Goal: Information Seeking & Learning: Learn about a topic

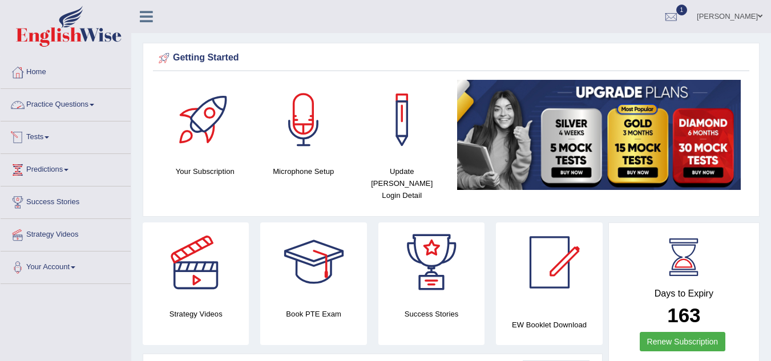
click at [91, 104] on link "Practice Questions" at bounding box center [66, 103] width 130 height 29
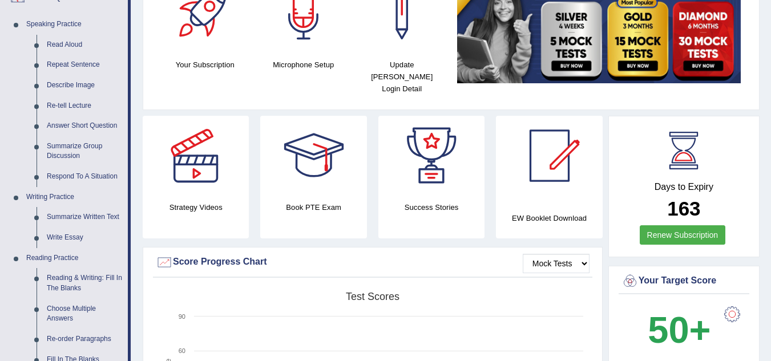
scroll to position [107, 0]
click at [90, 215] on link "Summarize Written Text" at bounding box center [85, 217] width 86 height 21
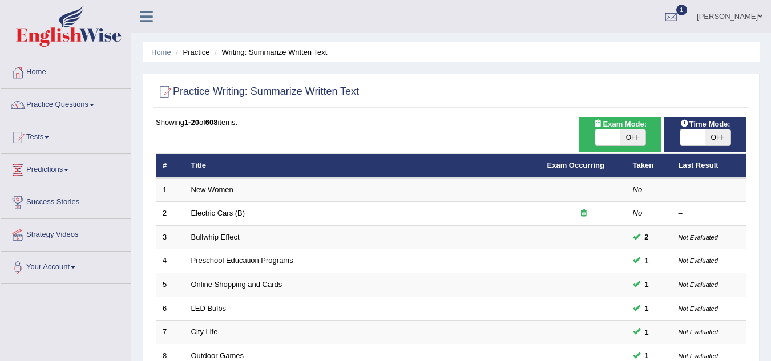
click at [86, 102] on link "Practice Questions" at bounding box center [66, 103] width 130 height 29
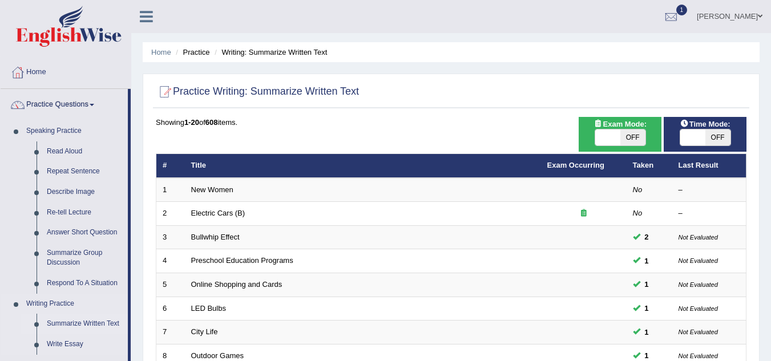
click at [92, 320] on link "Summarize Written Text" at bounding box center [85, 324] width 86 height 21
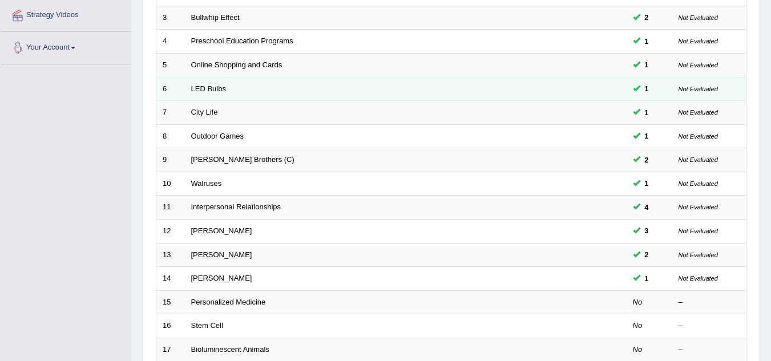
scroll to position [219, 0]
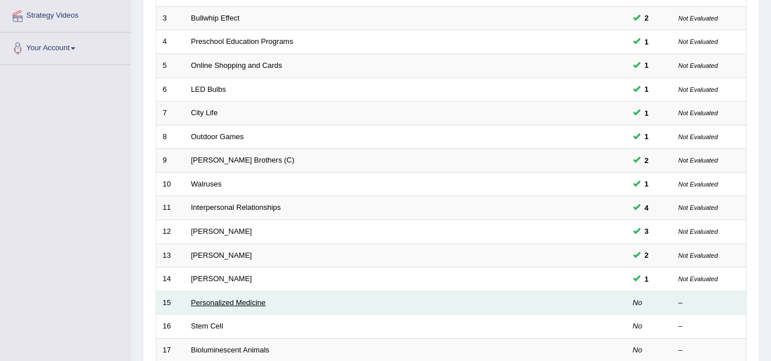
click at [245, 307] on link "Personalized Medicine" at bounding box center [228, 303] width 75 height 9
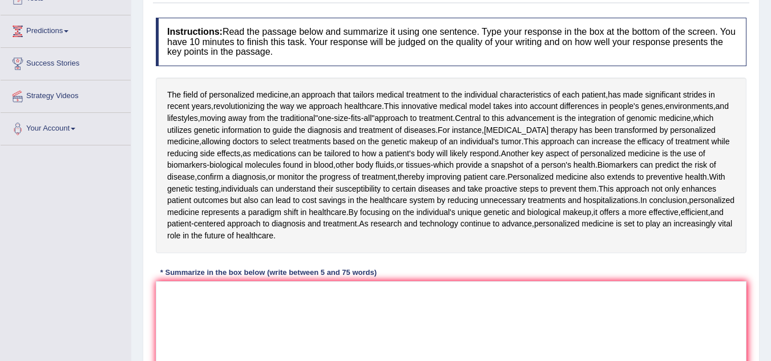
scroll to position [150, 0]
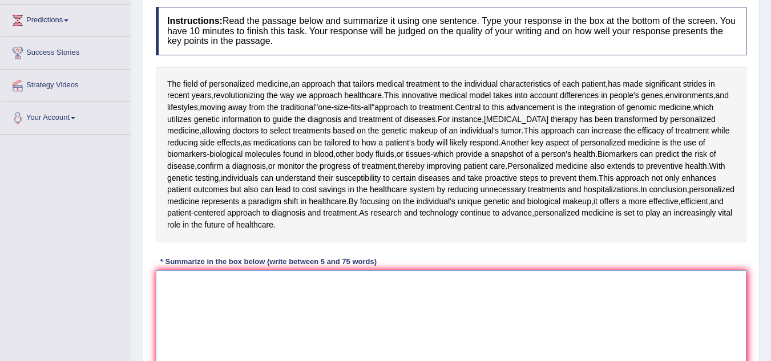
click at [245, 307] on textarea at bounding box center [451, 326] width 591 height 111
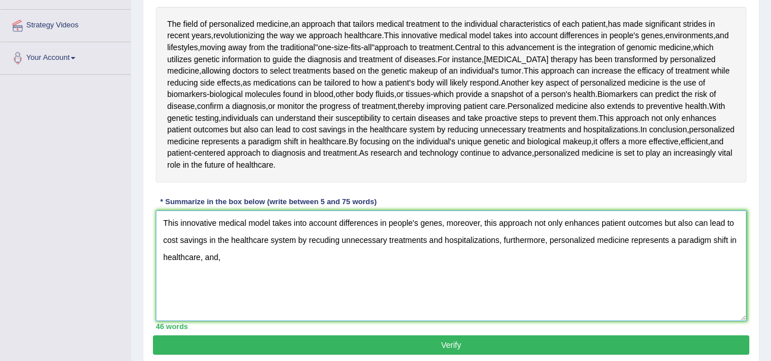
scroll to position [209, 0]
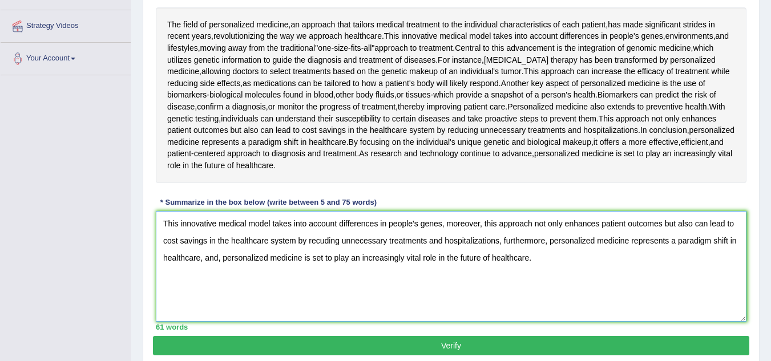
type textarea "This innovative medical model takes into account differences in people's genes,…"
click at [431, 346] on button "Verify" at bounding box center [451, 345] width 596 height 19
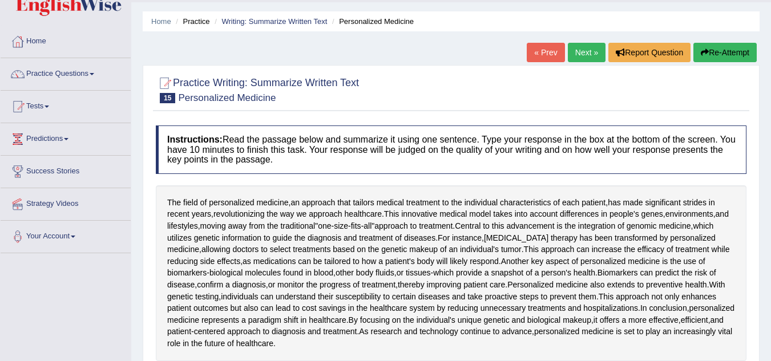
scroll to position [30, 0]
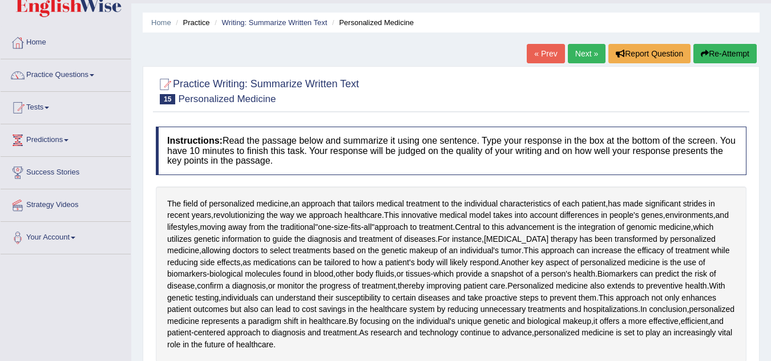
click at [575, 54] on link "Next »" at bounding box center [587, 53] width 38 height 19
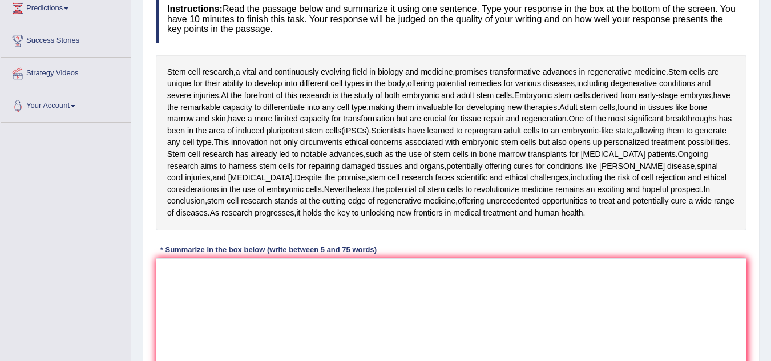
scroll to position [171, 0]
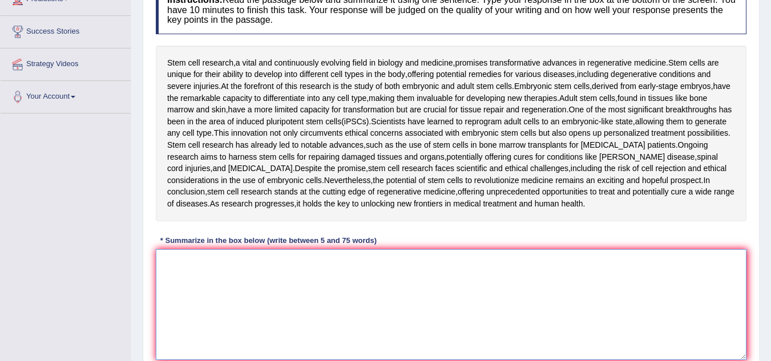
click at [261, 281] on textarea at bounding box center [451, 304] width 591 height 111
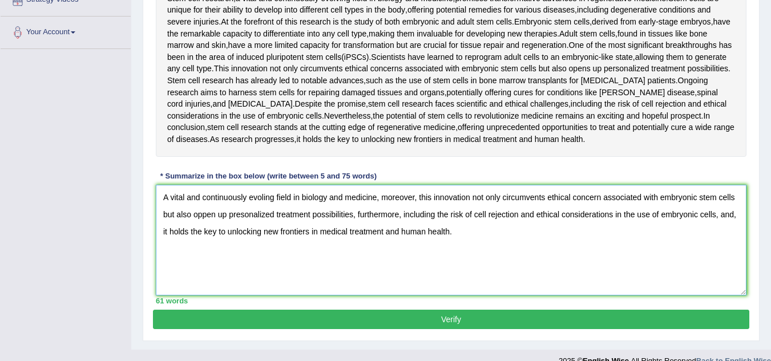
scroll to position [236, 0]
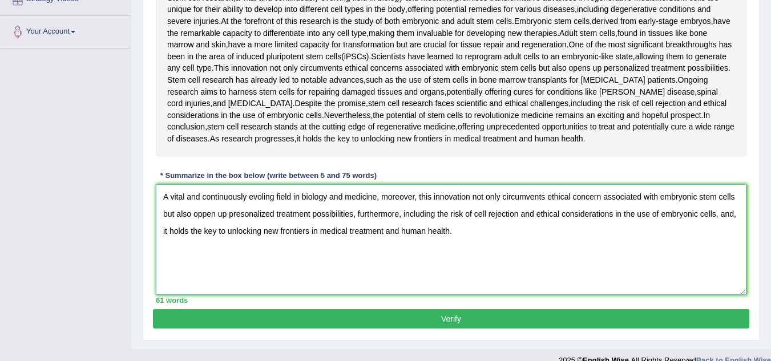
type textarea "A vital and continuously evoling field in biology and medicine, moreover, this …"
click at [453, 321] on button "Verify" at bounding box center [451, 318] width 596 height 19
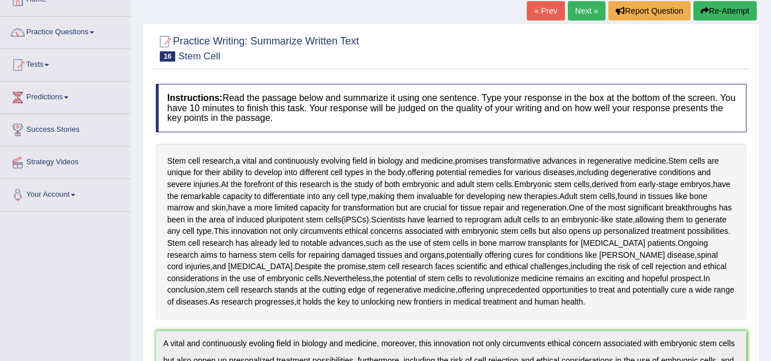
scroll to position [34, 0]
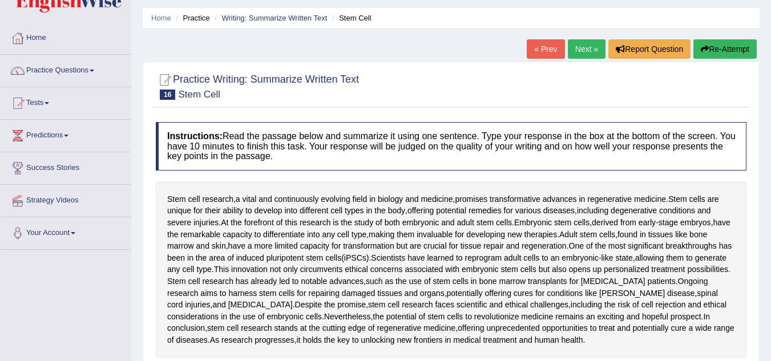
click at [582, 47] on link "Next »" at bounding box center [587, 48] width 38 height 19
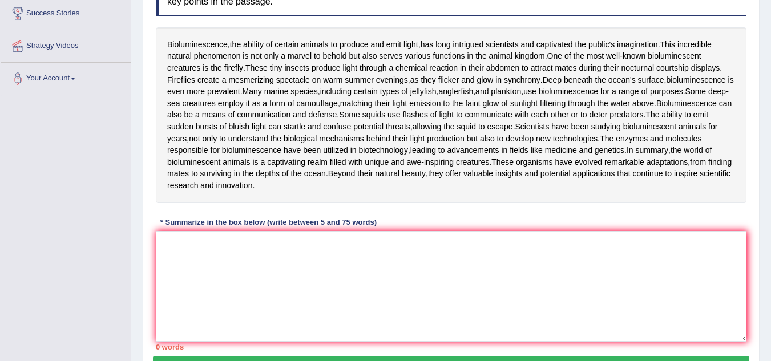
scroll to position [189, 0]
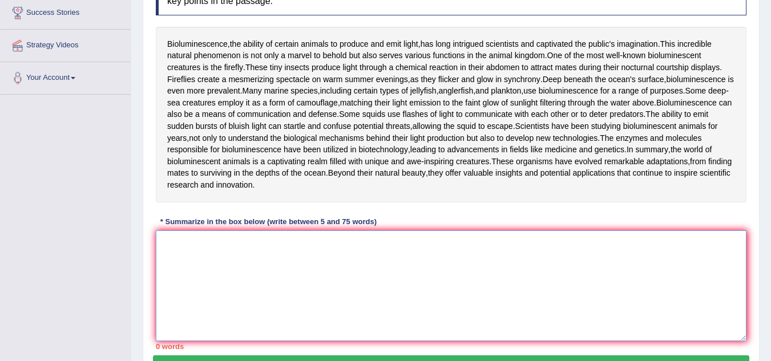
click at [437, 341] on textarea at bounding box center [451, 286] width 591 height 111
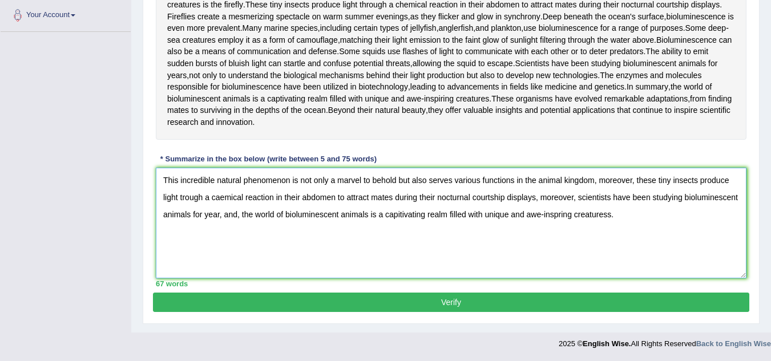
scroll to position [332, 0]
type textarea "This incredible natural phenomenon is not only a marvel to behold but also serv…"
click at [453, 311] on button "Verify" at bounding box center [451, 302] width 596 height 19
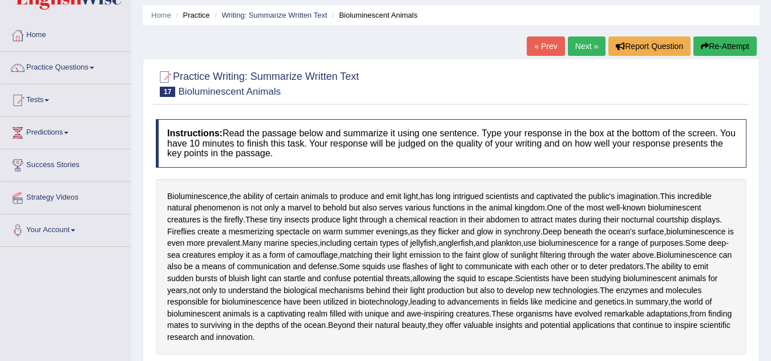
scroll to position [34, 0]
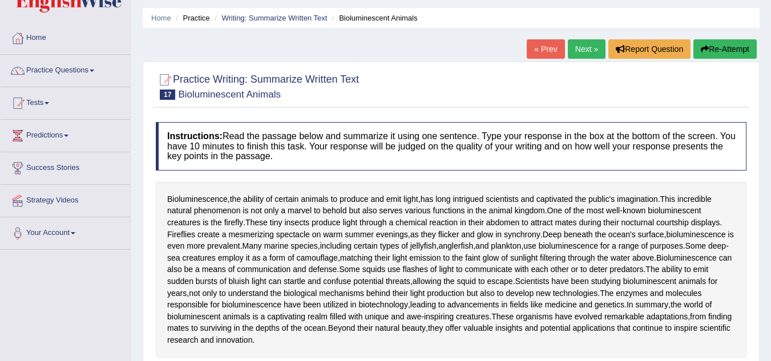
click at [571, 45] on link "Next »" at bounding box center [587, 48] width 38 height 19
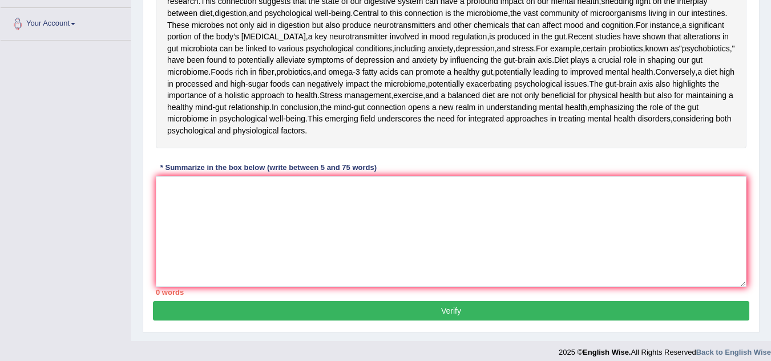
scroll to position [244, 0]
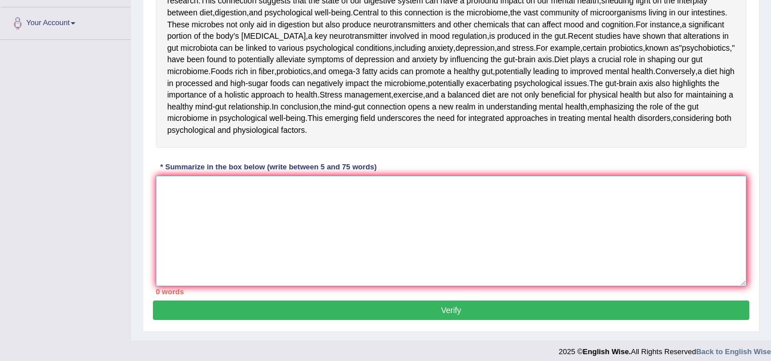
click at [253, 287] on textarea at bounding box center [451, 231] width 591 height 111
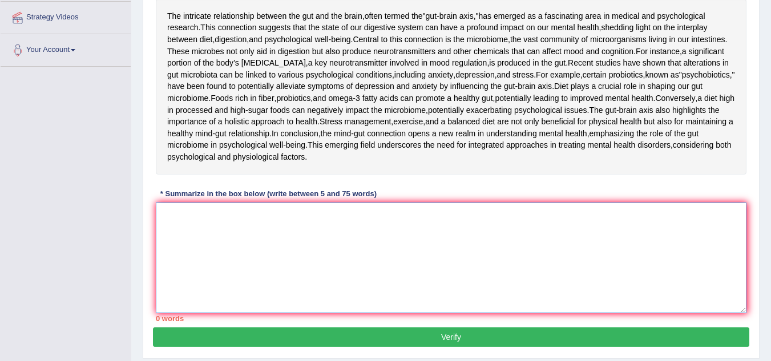
scroll to position [216, 0]
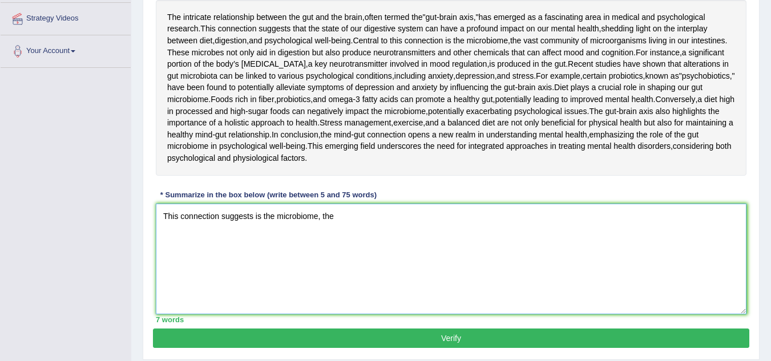
click at [253, 312] on textarea "This connection suggests is the microbiome, the" at bounding box center [451, 259] width 591 height 111
click at [253, 312] on textarea "This connection suggestsvast communityis the microbiome, the" at bounding box center [451, 259] width 591 height 111
click at [401, 314] on textarea "This connection suggestsvast communityis the microbiome, the" at bounding box center [451, 259] width 591 height 111
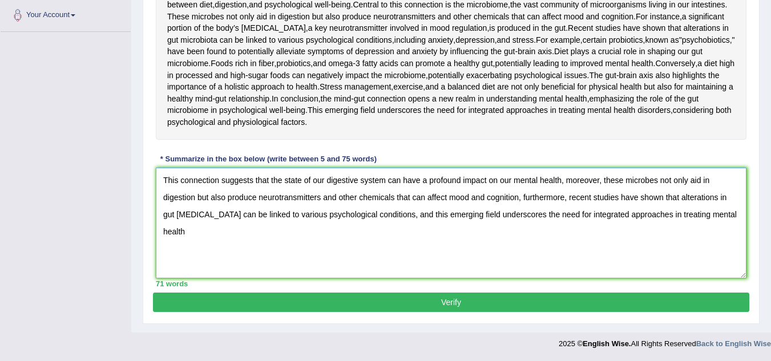
scroll to position [316, 0]
click at [188, 268] on textarea "This connection suggests that the state of our digestive system can have a prof…" at bounding box center [451, 223] width 591 height 111
click at [180, 277] on textarea "This connection suggests that the state of our digestive system can have a prof…" at bounding box center [451, 223] width 591 height 111
click at [232, 279] on textarea "This connection suggests that the state of our digestive system can have a prof…" at bounding box center [451, 223] width 591 height 111
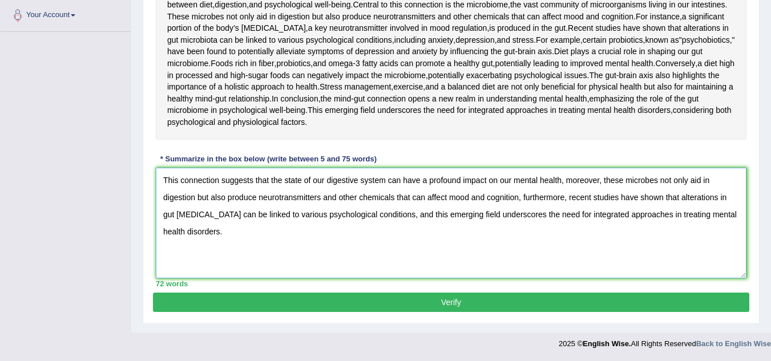
type textarea "This connection suggests that the state of our digestive system can have a prof…"
click at [468, 308] on button "Verify" at bounding box center [451, 302] width 596 height 19
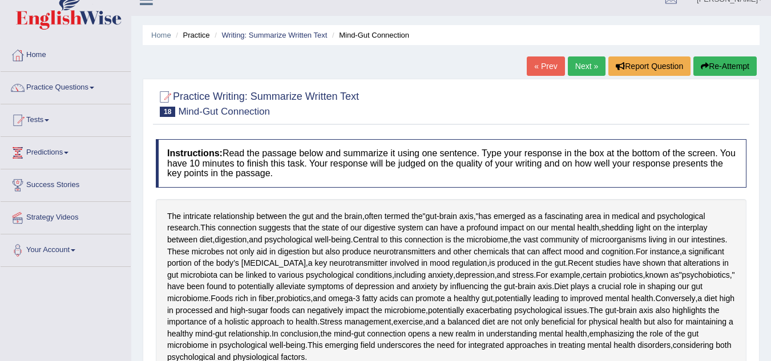
scroll to position [17, 0]
click at [580, 68] on link "Next »" at bounding box center [587, 66] width 38 height 19
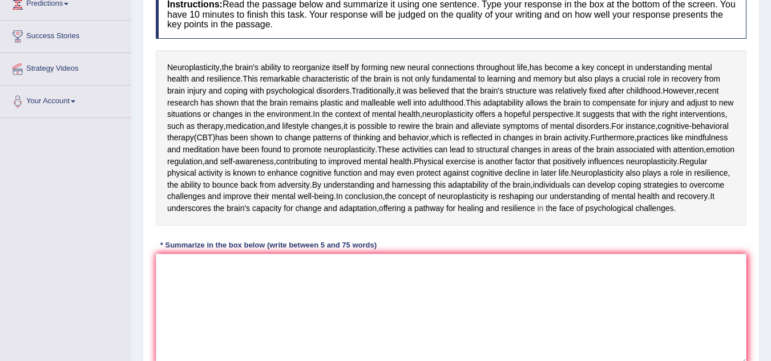
scroll to position [188, 0]
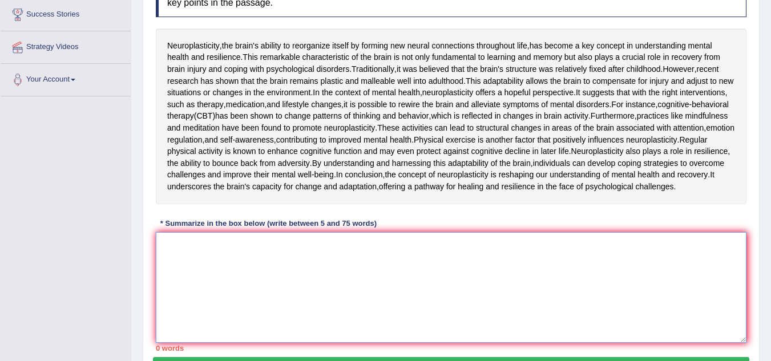
click at [363, 343] on textarea at bounding box center [451, 287] width 591 height 111
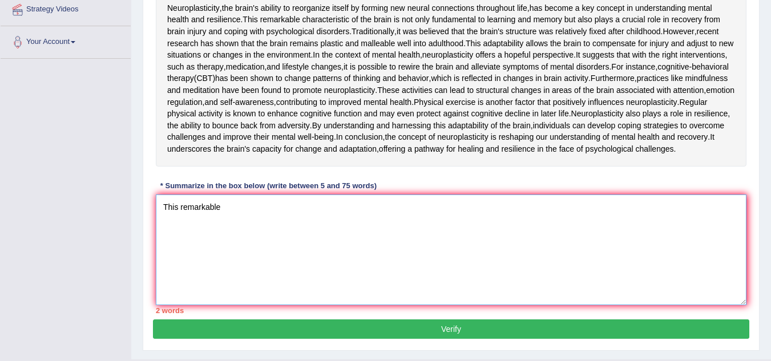
scroll to position [226, 0]
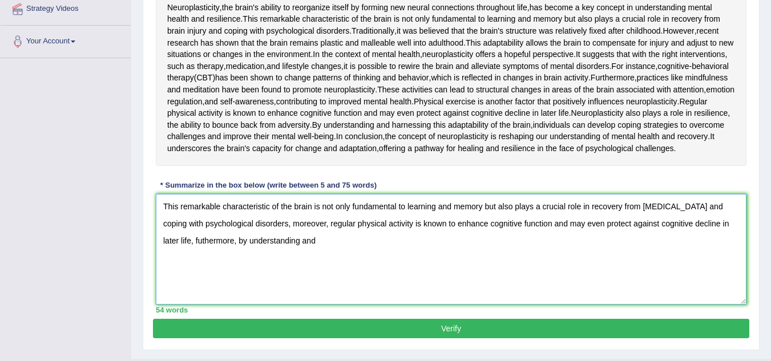
type textarea "This remarkable characteristic of the brain is not only fundamental to learning…"
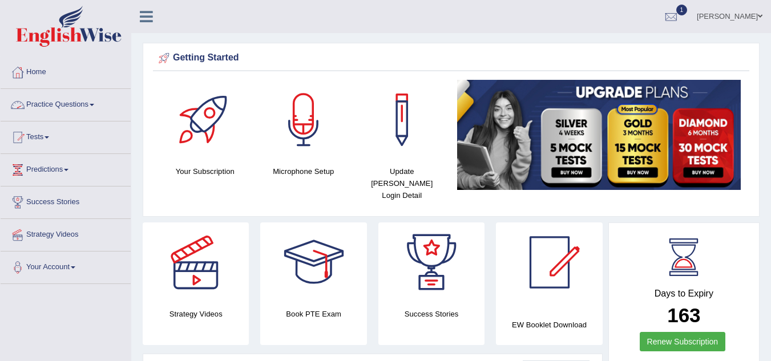
click at [55, 107] on link "Practice Questions" at bounding box center [66, 103] width 130 height 29
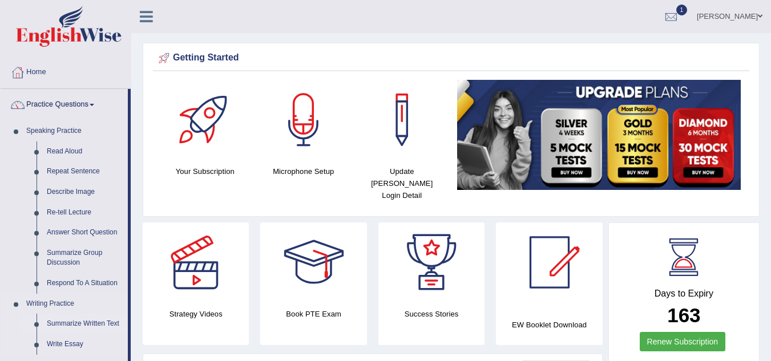
click at [91, 326] on link "Summarize Written Text" at bounding box center [85, 324] width 86 height 21
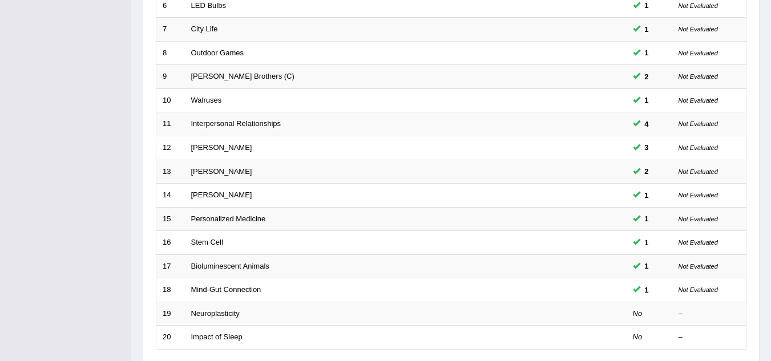
scroll to position [303, 0]
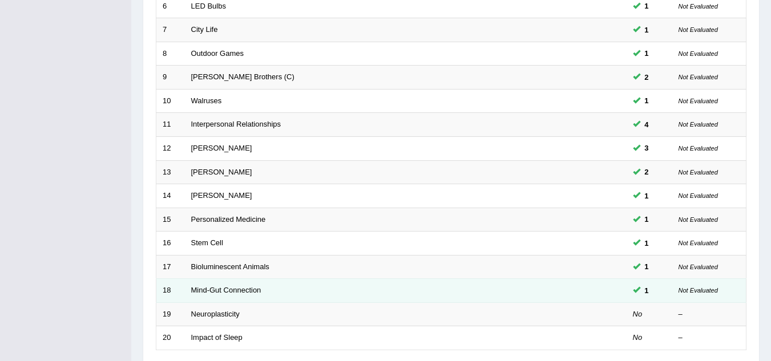
click at [208, 295] on td "Mind-Gut Connection" at bounding box center [363, 291] width 356 height 24
click at [208, 292] on link "Mind-Gut Connection" at bounding box center [226, 290] width 70 height 9
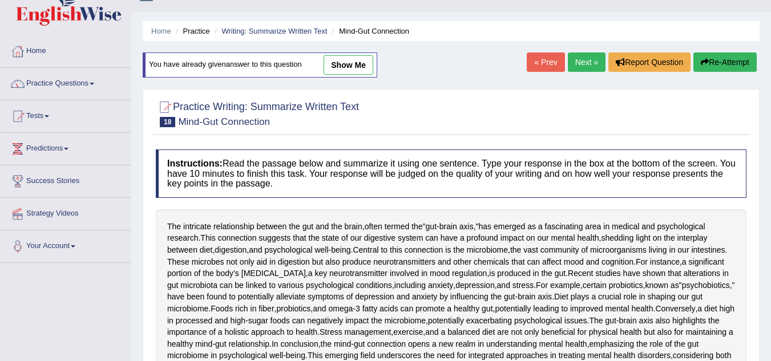
scroll to position [20, 0]
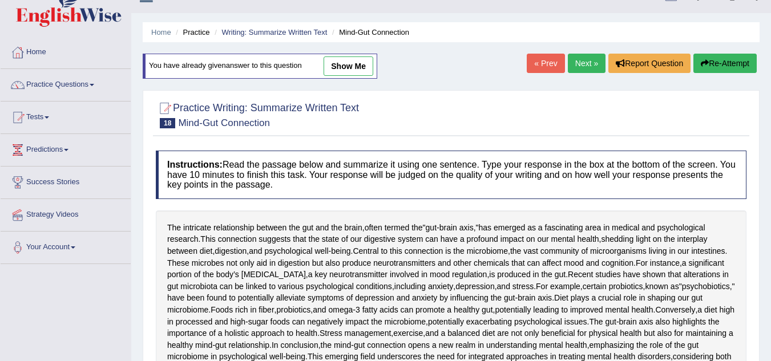
click at [572, 62] on link "Next »" at bounding box center [587, 63] width 38 height 19
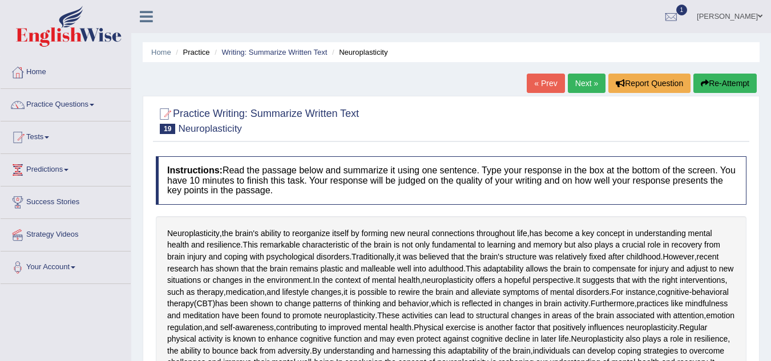
click at [570, 88] on link "Next »" at bounding box center [587, 83] width 38 height 19
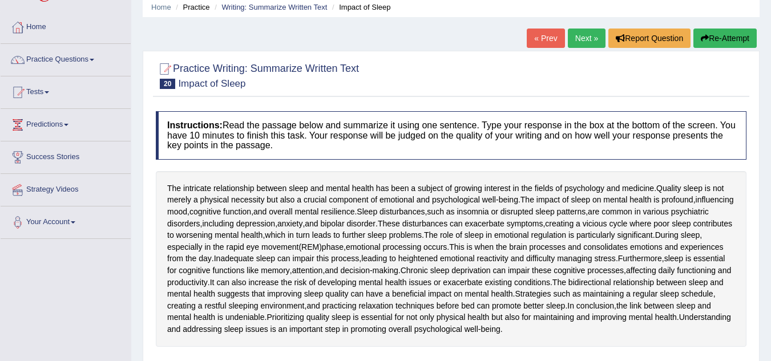
scroll to position [45, 0]
click at [539, 43] on link "« Prev" at bounding box center [546, 38] width 38 height 19
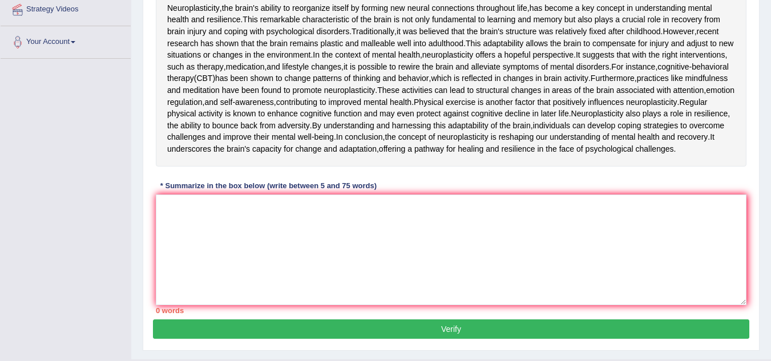
scroll to position [226, 0]
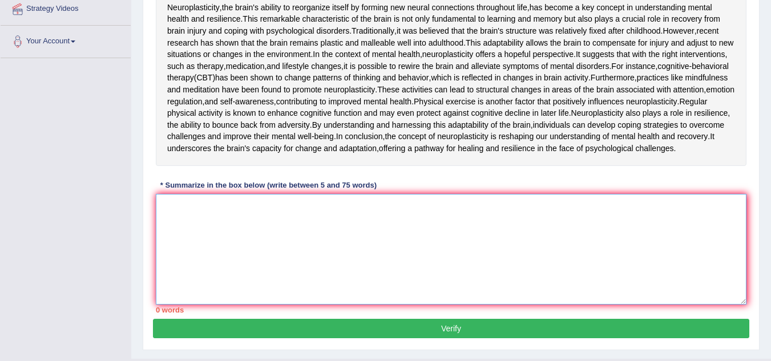
click at [349, 305] on textarea at bounding box center [451, 249] width 591 height 111
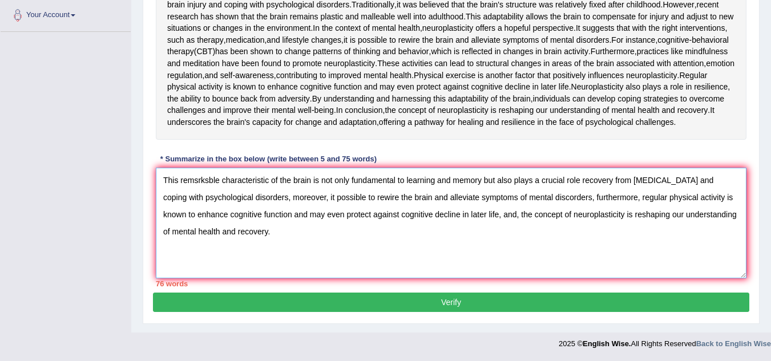
scroll to position [358, 0]
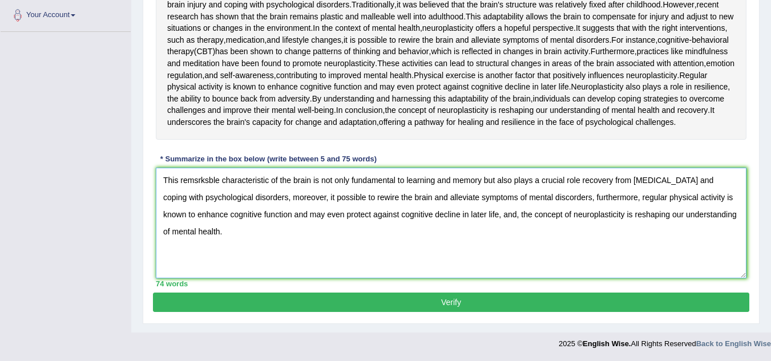
type textarea "This remsrksble characteristic of the brain is not only fundamental to learning…"
click at [437, 301] on button "Verify" at bounding box center [451, 302] width 596 height 19
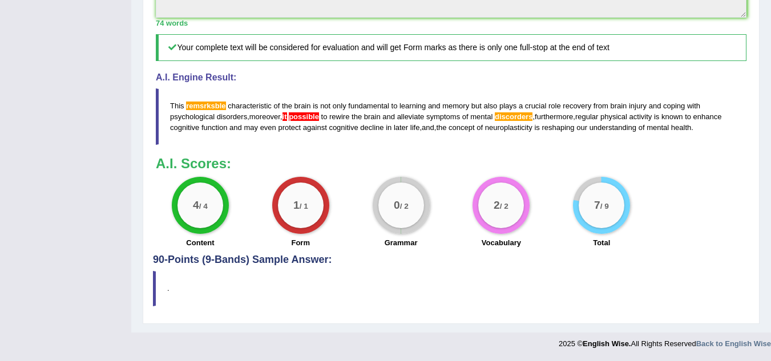
scroll to position [586, 0]
click at [438, 300] on blockquote "." at bounding box center [451, 288] width 596 height 35
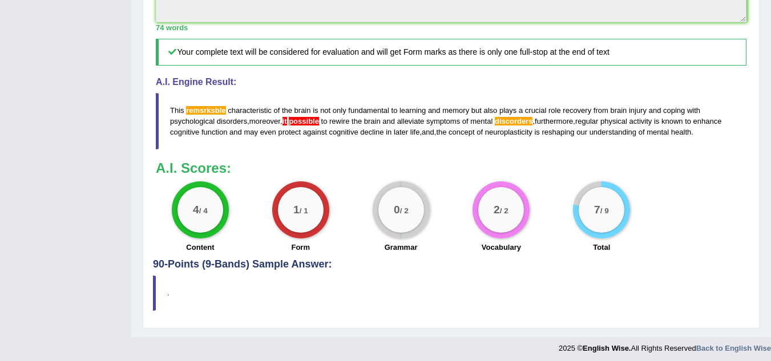
scroll to position [602, 0]
